Goal: Task Accomplishment & Management: Manage account settings

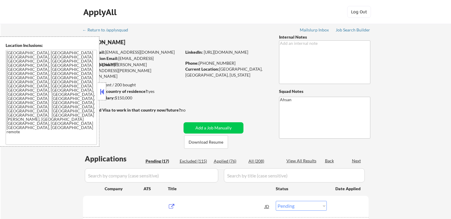
select select ""pending""
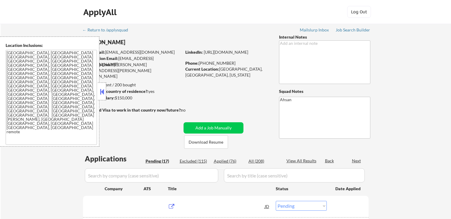
select select ""pending""
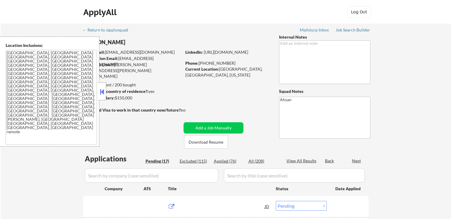
select select ""pending""
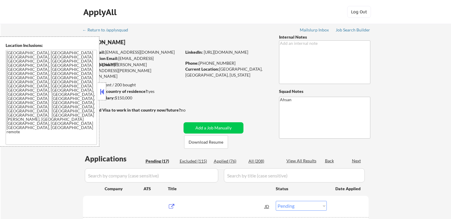
select select ""pending""
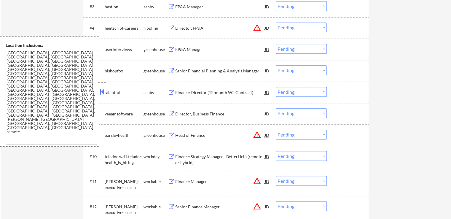
scroll to position [297, 0]
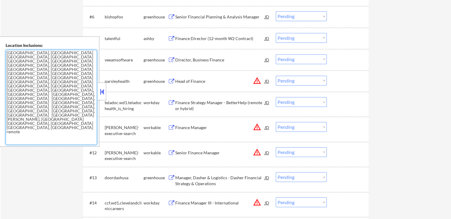
drag, startPoint x: 81, startPoint y: 76, endPoint x: 0, endPoint y: 54, distance: 84.4
click at [0, 54] on div "Location Inclusions: [GEOGRAPHIC_DATA], [GEOGRAPHIC_DATA] [GEOGRAPHIC_DATA], [G…" at bounding box center [49, 91] width 99 height 110
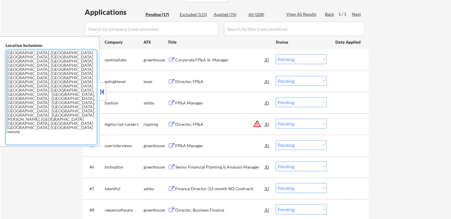
scroll to position [119, 0]
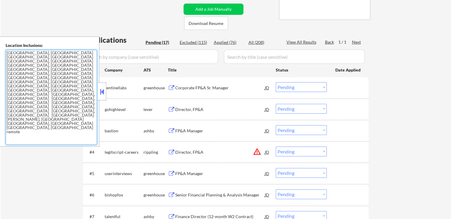
click at [178, 85] on div "Corporate FP&A Sr. Manager" at bounding box center [220, 87] width 90 height 11
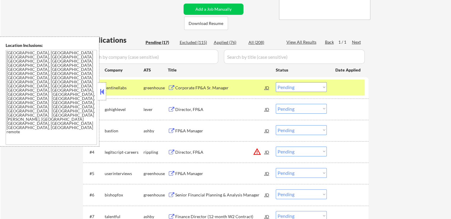
click at [174, 108] on button at bounding box center [171, 110] width 7 height 6
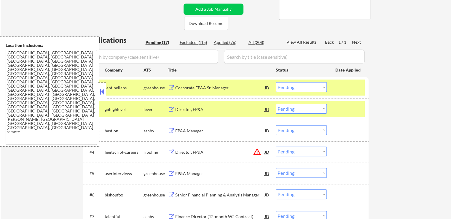
click at [176, 129] on div "FP&A Manager" at bounding box center [220, 131] width 90 height 6
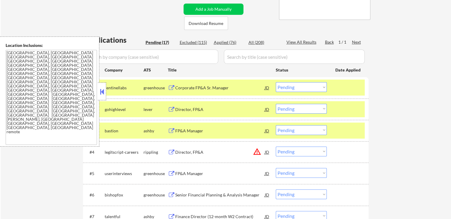
click at [176, 151] on div "Director, FP&A" at bounding box center [220, 152] width 90 height 6
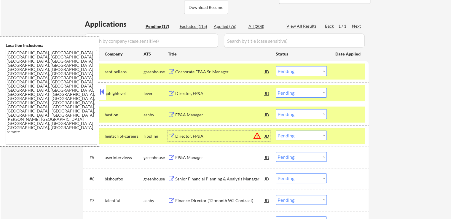
scroll to position [148, 0]
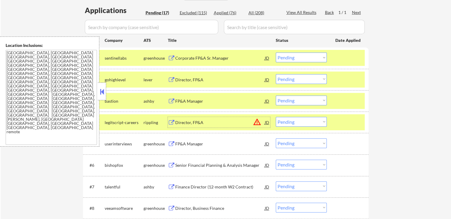
drag, startPoint x: 294, startPoint y: 102, endPoint x: 296, endPoint y: 105, distance: 3.6
click at [295, 103] on select "Choose an option... Pending Applied Excluded (Questions) Excluded (Expired) Exc…" at bounding box center [301, 101] width 51 height 10
click at [276, 96] on select "Choose an option... Pending Applied Excluded (Questions) Excluded (Expired) Exc…" at bounding box center [301, 101] width 51 height 10
select select ""pending""
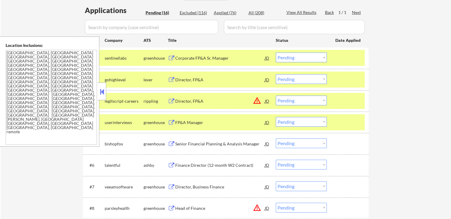
drag, startPoint x: 291, startPoint y: 80, endPoint x: 296, endPoint y: 82, distance: 5.7
click at [291, 80] on select "Choose an option... Pending Applied Excluded (Questions) Excluded (Expired) Exc…" at bounding box center [301, 79] width 51 height 10
click at [276, 74] on select "Choose an option... Pending Applied Excluded (Questions) Excluded (Expired) Exc…" at bounding box center [301, 79] width 51 height 10
select select ""pending""
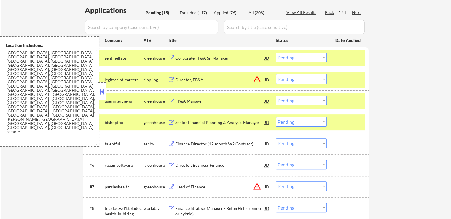
drag, startPoint x: 297, startPoint y: 58, endPoint x: 297, endPoint y: 62, distance: 4.2
click at [297, 58] on select "Choose an option... Pending Applied Excluded (Questions) Excluded (Expired) Exc…" at bounding box center [301, 58] width 51 height 10
click at [276, 53] on select "Choose an option... Pending Applied Excluded (Questions) Excluded (Expired) Exc…" at bounding box center [301, 58] width 51 height 10
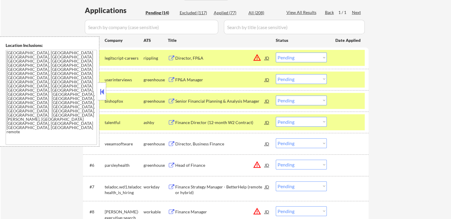
click at [292, 59] on select "Choose an option... Pending Applied Excluded (Questions) Excluded (Expired) Exc…" at bounding box center [301, 58] width 51 height 10
click at [276, 53] on select "Choose an option... Pending Applied Excluded (Questions) Excluded (Expired) Exc…" at bounding box center [301, 58] width 51 height 10
click at [199, 78] on div "FP&A Manager" at bounding box center [220, 80] width 90 height 6
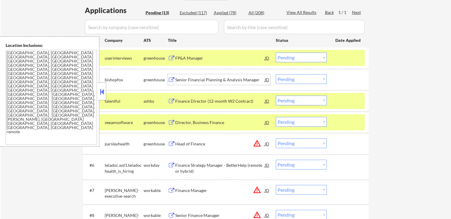
click at [296, 57] on select "Choose an option... Pending Applied Excluded (Questions) Excluded (Expired) Exc…" at bounding box center [301, 58] width 51 height 10
click at [276, 53] on select "Choose an option... Pending Applied Excluded (Questions) Excluded (Expired) Exc…" at bounding box center [301, 58] width 51 height 10
select select ""pending""
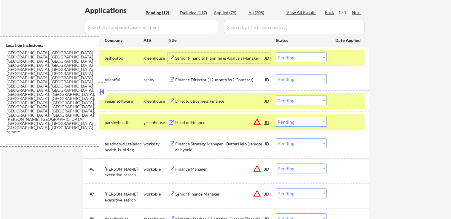
click at [186, 59] on div "Senior Financial Planning & Analysis Manager" at bounding box center [220, 58] width 90 height 6
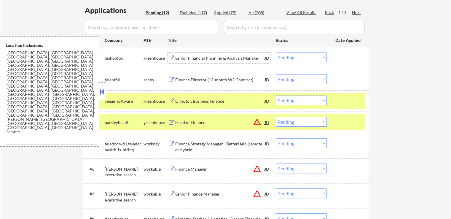
click at [182, 79] on div "Finance Director (12-month W2 Contract)" at bounding box center [220, 80] width 90 height 6
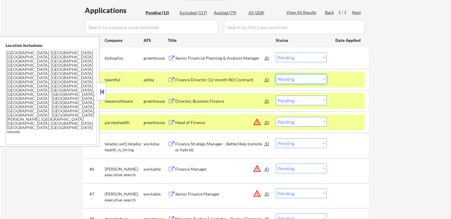
click at [294, 82] on select "Choose an option... Pending Applied Excluded (Questions) Excluded (Expired) Exc…" at bounding box center [301, 79] width 51 height 10
click at [276, 74] on select "Choose an option... Pending Applied Excluded (Questions) Excluded (Expired) Exc…" at bounding box center [301, 79] width 51 height 10
select select ""pending""
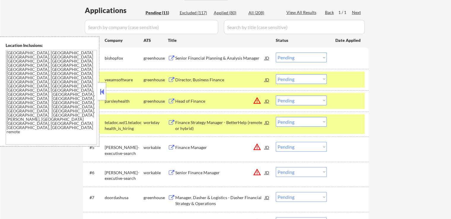
click at [293, 56] on select "Choose an option... Pending Applied Excluded (Questions) Excluded (Expired) Exc…" at bounding box center [301, 58] width 51 height 10
click at [276, 53] on select "Choose an option... Pending Applied Excluded (Questions) Excluded (Expired) Exc…" at bounding box center [301, 58] width 51 height 10
select select ""pending""
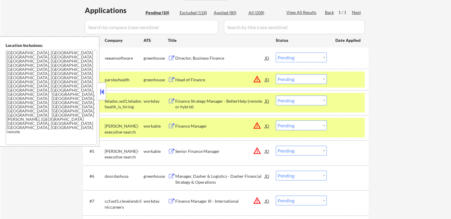
click at [174, 57] on button at bounding box center [171, 58] width 7 height 6
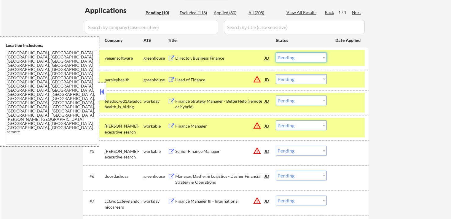
click at [297, 60] on select "Choose an option... Pending Applied Excluded (Questions) Excluded (Expired) Exc…" at bounding box center [301, 58] width 51 height 10
click at [276, 53] on select "Choose an option... Pending Applied Excluded (Questions) Excluded (Expired) Exc…" at bounding box center [301, 58] width 51 height 10
click at [201, 83] on div "Head of Finance" at bounding box center [220, 79] width 90 height 11
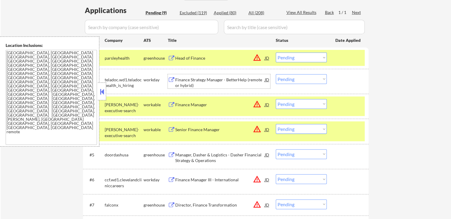
drag, startPoint x: 300, startPoint y: 59, endPoint x: 302, endPoint y: 62, distance: 3.6
click at [300, 59] on select "Choose an option... Pending Applied Excluded (Questions) Excluded (Expired) Exc…" at bounding box center [301, 58] width 51 height 10
click at [276, 53] on select "Choose an option... Pending Applied Excluded (Questions) Excluded (Expired) Exc…" at bounding box center [301, 58] width 51 height 10
click at [196, 104] on div "Finance Manager" at bounding box center [220, 105] width 90 height 6
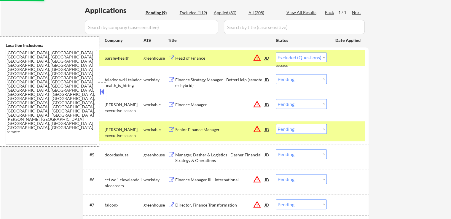
select select ""pending""
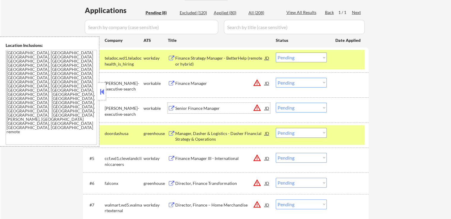
scroll to position [178, 0]
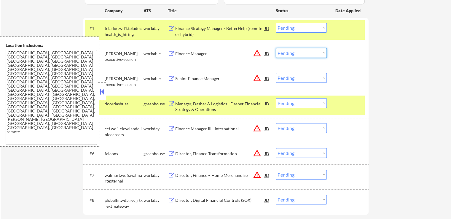
click at [294, 57] on select "Choose an option... Pending Applied Excluded (Questions) Excluded (Expired) Exc…" at bounding box center [301, 53] width 51 height 10
click at [276, 48] on select "Choose an option... Pending Applied Excluded (Questions) Excluded (Expired) Exc…" at bounding box center [301, 53] width 51 height 10
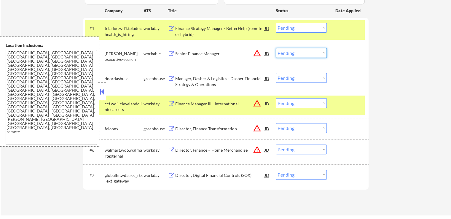
drag, startPoint x: 297, startPoint y: 52, endPoint x: 301, endPoint y: 57, distance: 6.5
click at [297, 52] on select "Choose an option... Pending Applied Excluded (Questions) Excluded (Expired) Exc…" at bounding box center [301, 53] width 51 height 10
click at [276, 48] on select "Choose an option... Pending Applied Excluded (Questions) Excluded (Expired) Exc…" at bounding box center [301, 53] width 51 height 10
click at [195, 85] on div "Manager, Dasher & Logistics - Dasher Financial Strategy & Operations" at bounding box center [220, 82] width 90 height 12
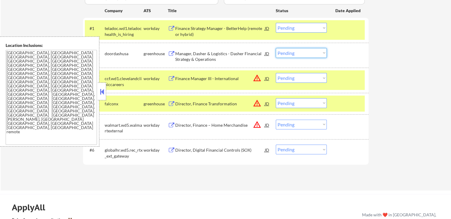
drag, startPoint x: 296, startPoint y: 51, endPoint x: 298, endPoint y: 55, distance: 3.9
click at [297, 51] on select "Choose an option... Pending Applied Excluded (Questions) Excluded (Expired) Exc…" at bounding box center [301, 53] width 51 height 10
click at [276, 48] on select "Choose an option... Pending Applied Excluded (Questions) Excluded (Expired) Exc…" at bounding box center [301, 53] width 51 height 10
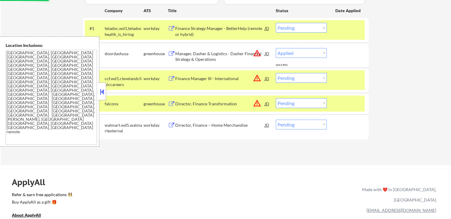
select select ""pending""
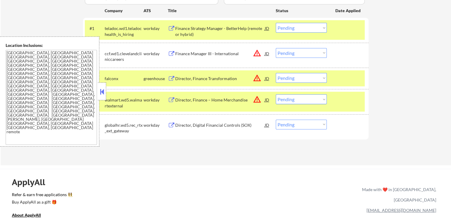
click at [185, 78] on div "Director, Finance Transformation" at bounding box center [220, 79] width 90 height 6
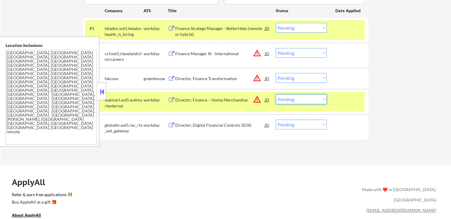
click at [298, 100] on select "Choose an option... Pending Applied Excluded (Questions) Excluded (Expired) Exc…" at bounding box center [301, 99] width 51 height 10
select select ""excluded__location_""
click at [276, 94] on select "Choose an option... Pending Applied Excluded (Questions) Excluded (Expired) Exc…" at bounding box center [301, 99] width 51 height 10
click at [292, 77] on select "Choose an option... Pending Applied Excluded (Questions) Excluded (Expired) Exc…" at bounding box center [301, 78] width 51 height 10
select select ""excluded__location_""
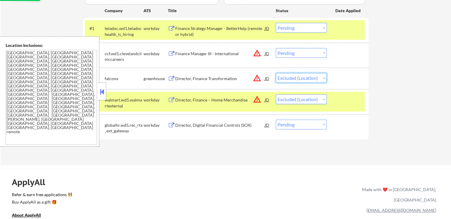
click at [276, 73] on select "Choose an option... Pending Applied Excluded (Questions) Excluded (Expired) Exc…" at bounding box center [301, 78] width 51 height 10
click at [304, 53] on select "Choose an option... Pending Applied Excluded (Questions) Excluded (Expired) Exc…" at bounding box center [301, 53] width 51 height 10
click at [276, 48] on select "Choose an option... Pending Applied Excluded (Questions) Excluded (Expired) Exc…" at bounding box center [301, 53] width 51 height 10
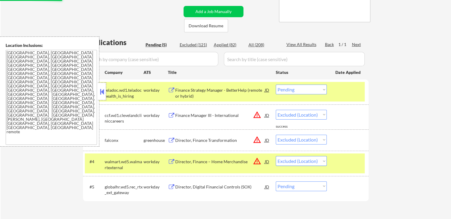
scroll to position [89, 0]
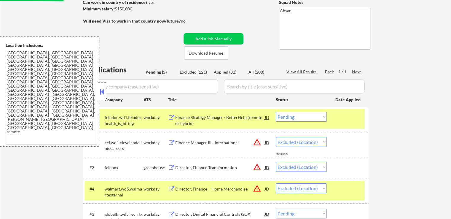
select select ""pending""
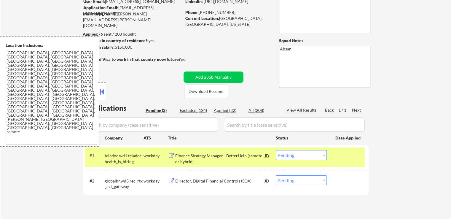
scroll to position [59, 0]
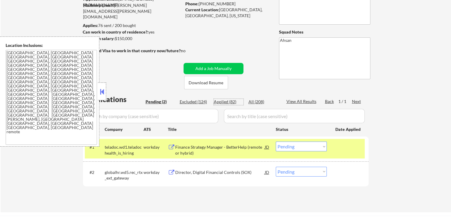
click at [227, 101] on div "Applied (82)" at bounding box center [229, 102] width 30 height 6
select select ""applied""
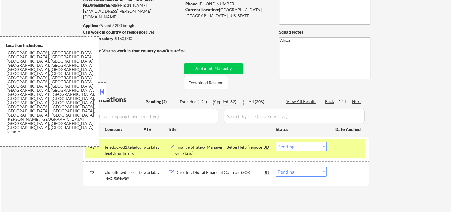
select select ""applied""
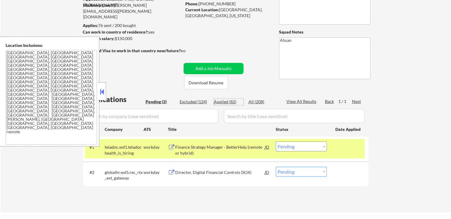
select select ""applied""
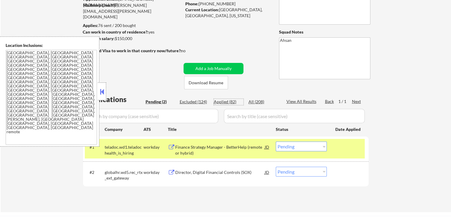
select select ""applied""
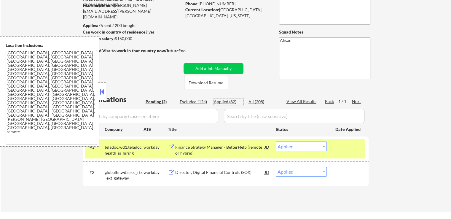
select select ""applied""
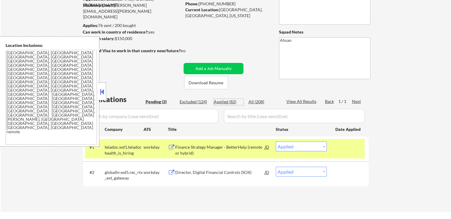
select select ""applied""
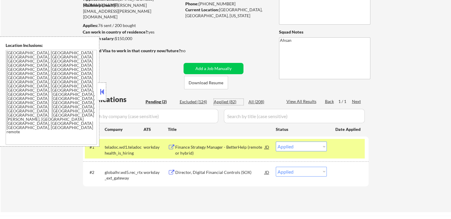
select select ""applied""
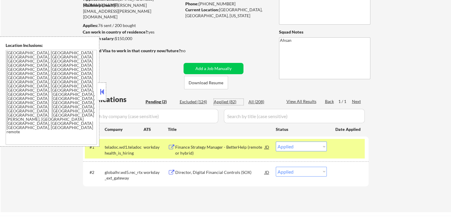
select select ""applied""
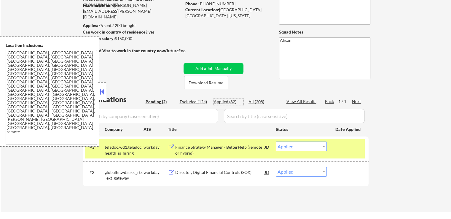
select select ""applied""
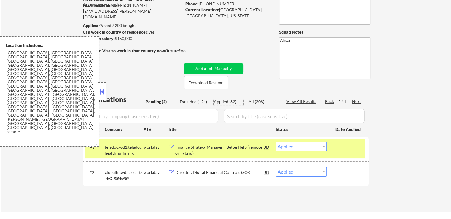
select select ""applied""
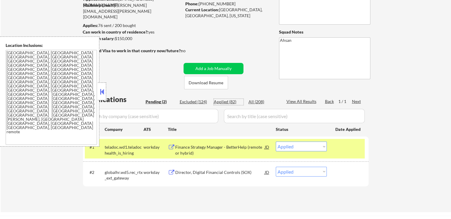
select select ""applied""
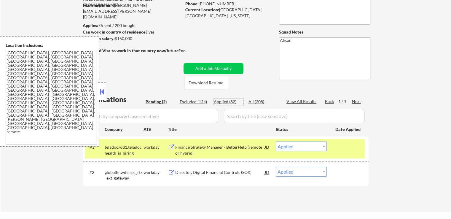
select select ""applied""
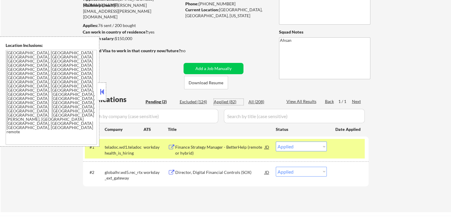
select select ""applied""
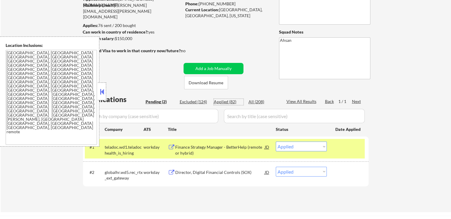
select select ""applied""
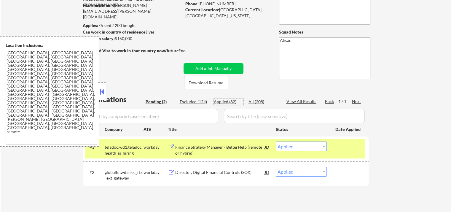
select select ""applied""
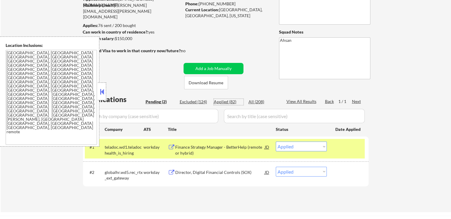
select select ""applied""
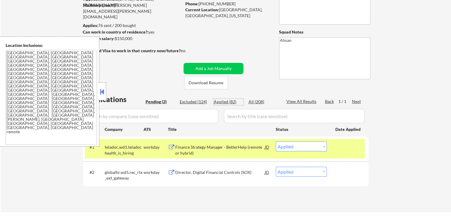
select select ""applied""
